Goal: Transaction & Acquisition: Purchase product/service

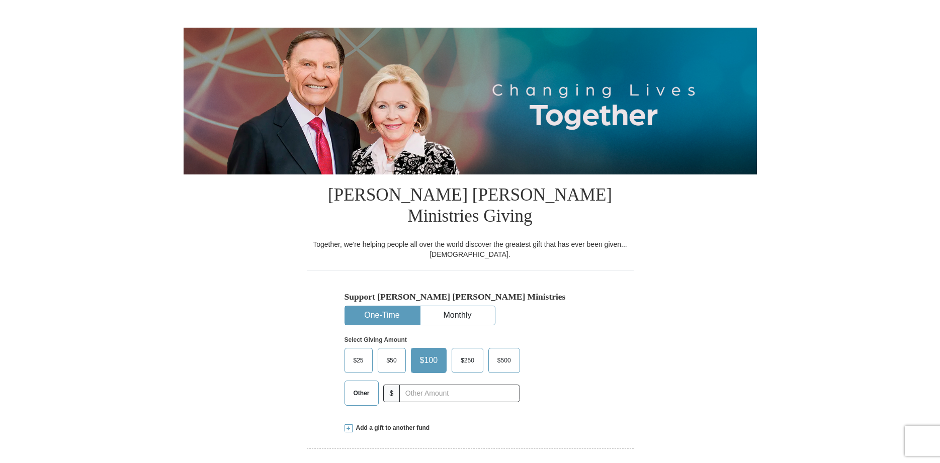
scroll to position [77, 0]
click at [381, 307] on button "One-Time" at bounding box center [382, 316] width 74 height 19
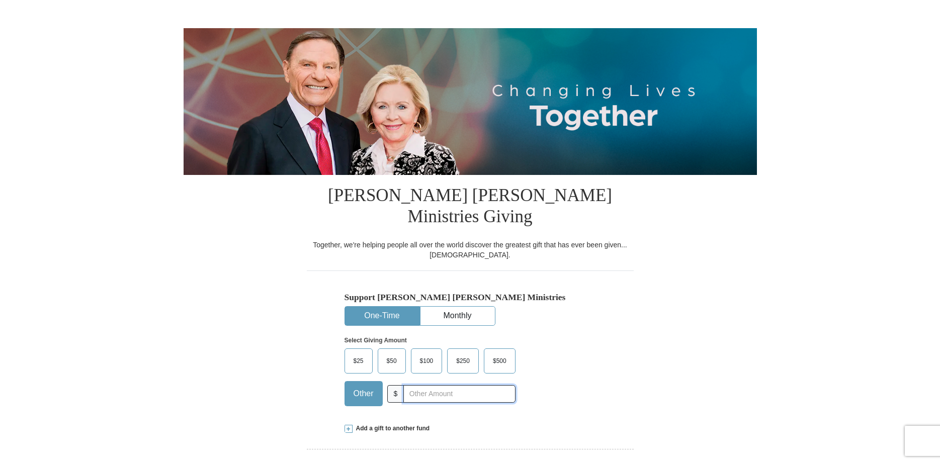
click at [406, 385] on input "text" at bounding box center [459, 394] width 112 height 18
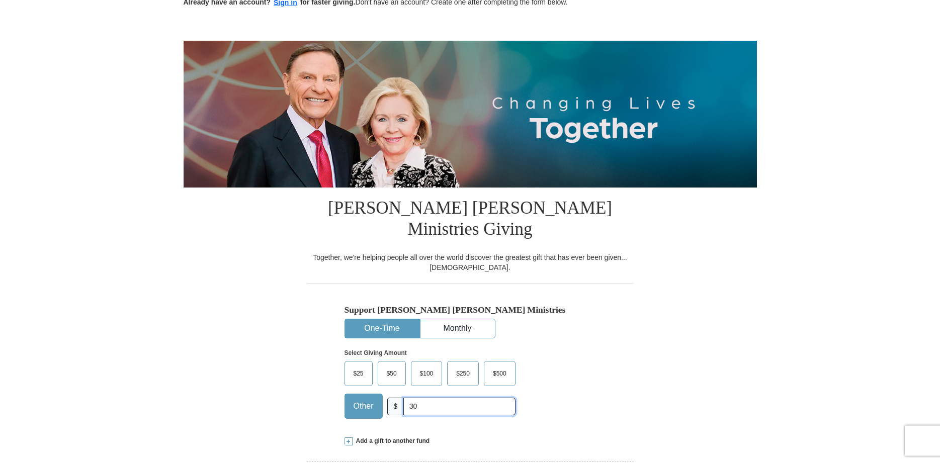
scroll to position [64, 0]
type input "30"
click at [579, 361] on div "Select Giving Amount Amount must be a valid number The total gift cannot be les…" at bounding box center [469, 383] width 251 height 88
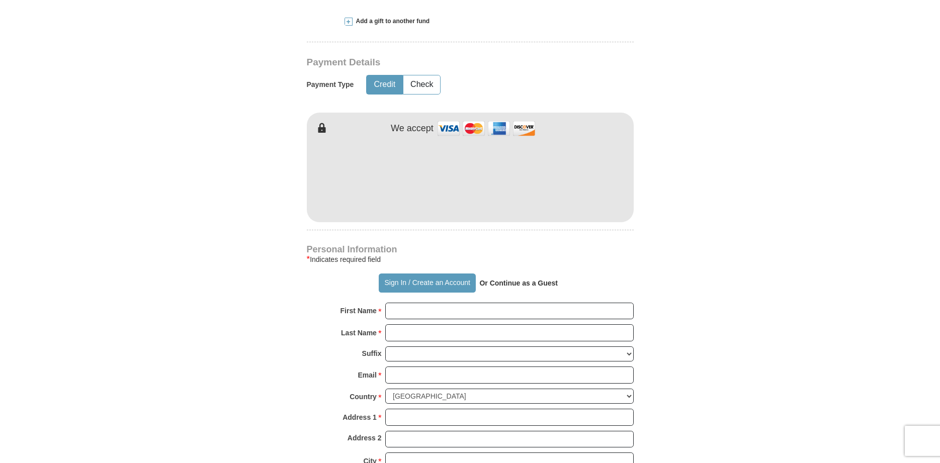
scroll to position [487, 0]
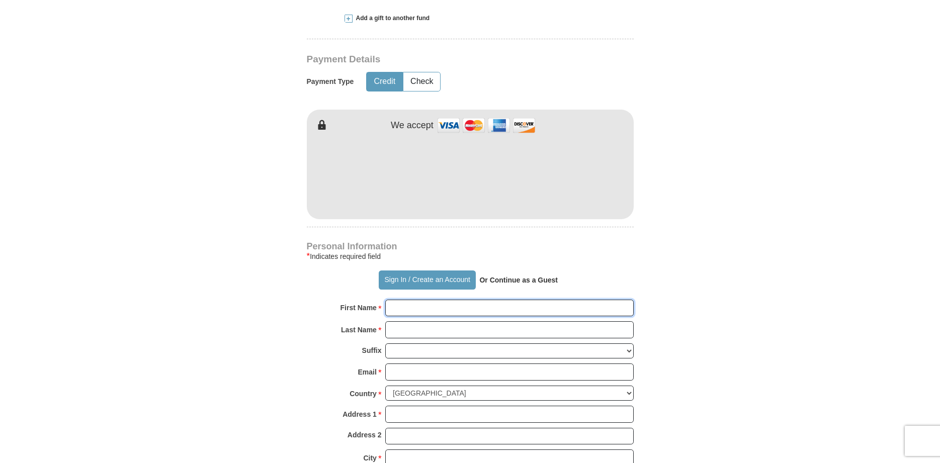
click at [388, 300] on input "First Name *" at bounding box center [509, 308] width 248 height 17
type input "[PERSON_NAME]"
click at [390, 321] on input "Last Name *" at bounding box center [509, 329] width 248 height 17
type input "[PERSON_NAME]"
click at [388, 363] on input "Email *" at bounding box center [509, 371] width 248 height 17
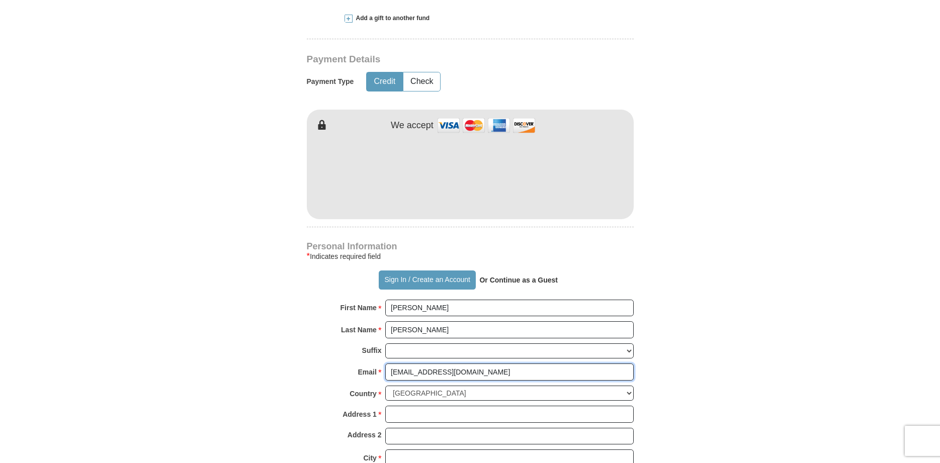
type input "[EMAIL_ADDRESS][DOMAIN_NAME]"
click at [387, 406] on input "Address 1 *" at bounding box center [509, 414] width 248 height 17
type input "p.o. box 101"
click at [390, 449] on input "City *" at bounding box center [509, 457] width 248 height 17
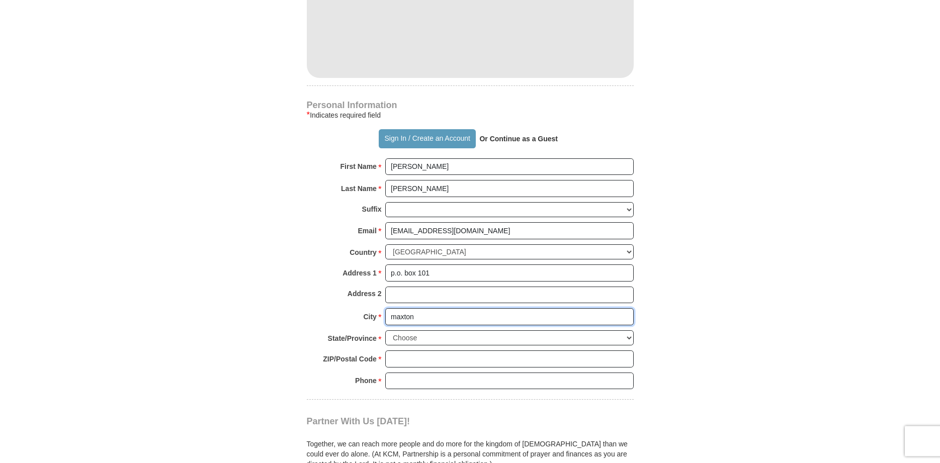
scroll to position [628, 0]
type input "maxton"
click at [385, 331] on select "Choose [US_STATE] [US_STATE] [US_STATE] [US_STATE] [US_STATE] Armed Forces Amer…" at bounding box center [509, 339] width 248 height 16
select select "NC"
click option "[US_STATE]" at bounding box center [0, 0] width 0 height 0
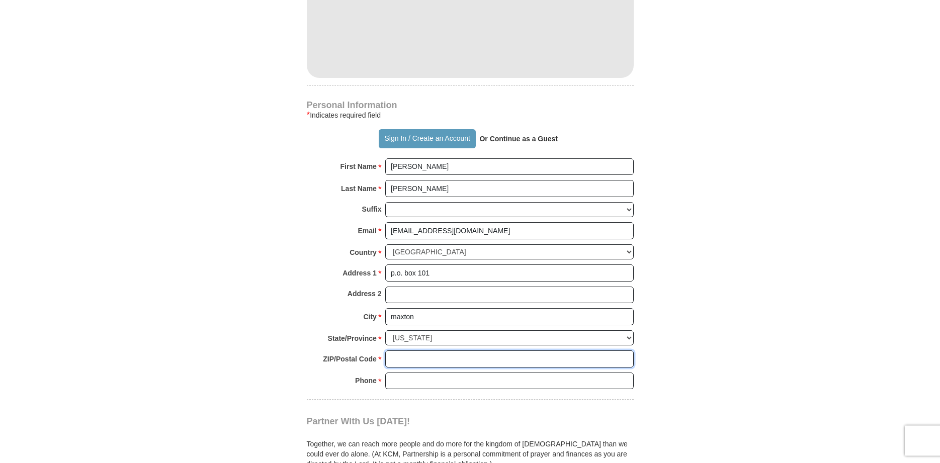
click at [387, 351] on input "ZIP/Postal Code *" at bounding box center [509, 359] width 248 height 17
type input "28364"
click at [387, 373] on input "Phone * *" at bounding box center [509, 381] width 248 height 17
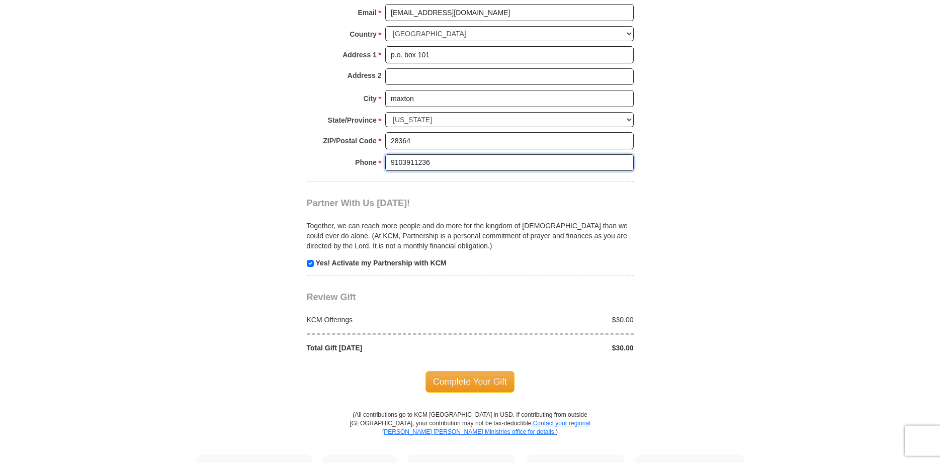
scroll to position [859, 0]
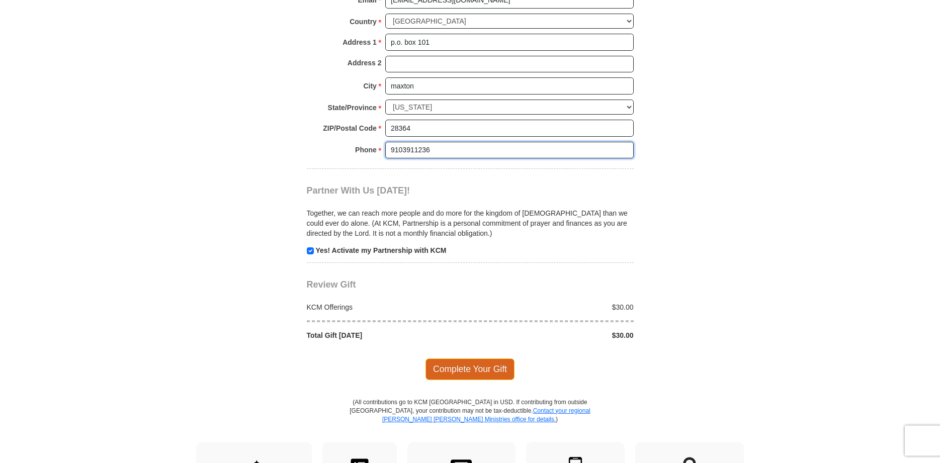
type input "9103911236"
click at [469, 359] on span "Complete Your Gift" at bounding box center [469, 369] width 89 height 21
